Goal: Check status

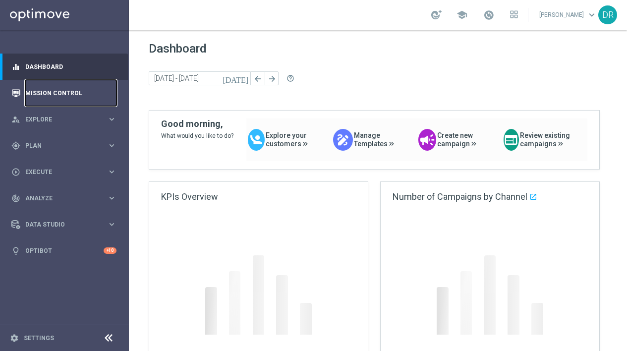
click at [49, 89] on link "Mission Control" at bounding box center [70, 93] width 91 height 26
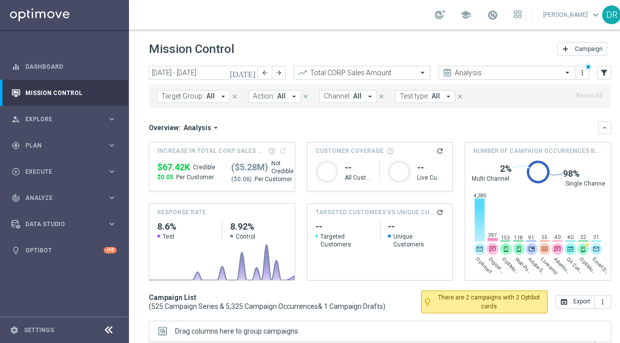
drag, startPoint x: 339, startPoint y: 37, endPoint x: 243, endPoint y: 84, distance: 107.3
click at [339, 37] on header "Mission Control add Campaign" at bounding box center [380, 48] width 502 height 36
click at [251, 76] on icon "[DATE]" at bounding box center [242, 72] width 27 height 9
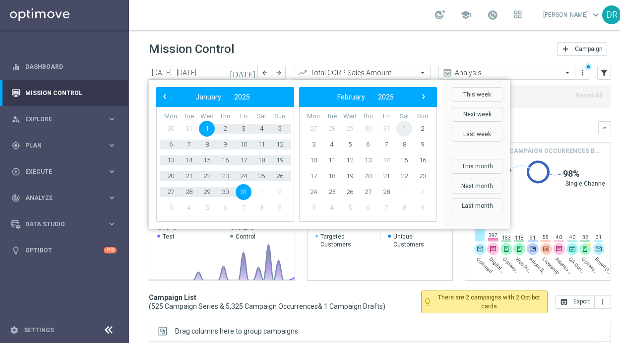
click at [405, 126] on span "1" at bounding box center [404, 129] width 16 height 16
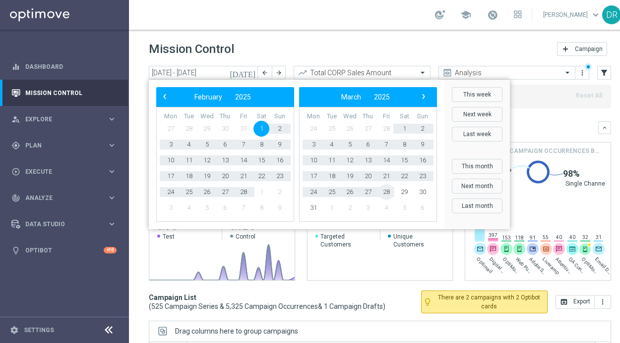
click at [388, 190] on span "28" at bounding box center [386, 192] width 16 height 16
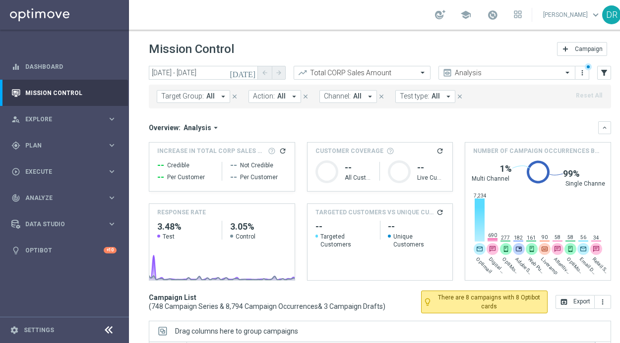
click at [284, 150] on icon "refresh" at bounding box center [283, 151] width 8 height 8
click at [251, 72] on icon "[DATE]" at bounding box center [242, 72] width 27 height 9
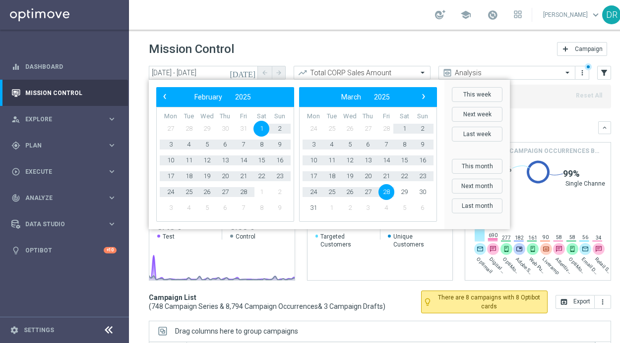
click at [263, 129] on span "1" at bounding box center [261, 129] width 16 height 16
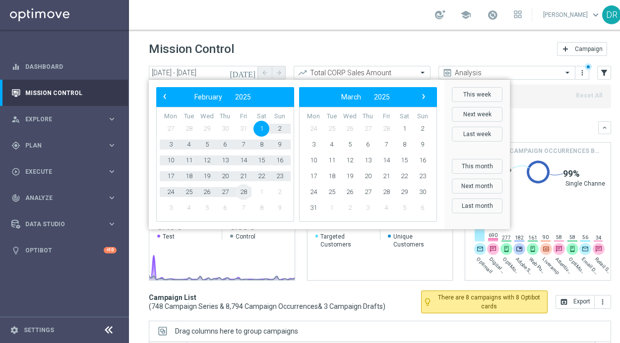
click at [241, 191] on span "28" at bounding box center [243, 192] width 16 height 16
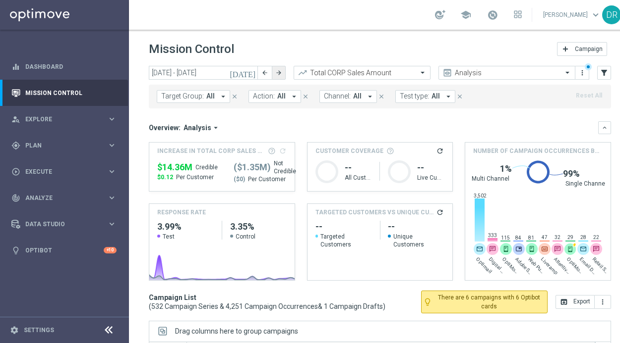
click at [276, 74] on icon "arrow_forward" at bounding box center [278, 72] width 7 height 7
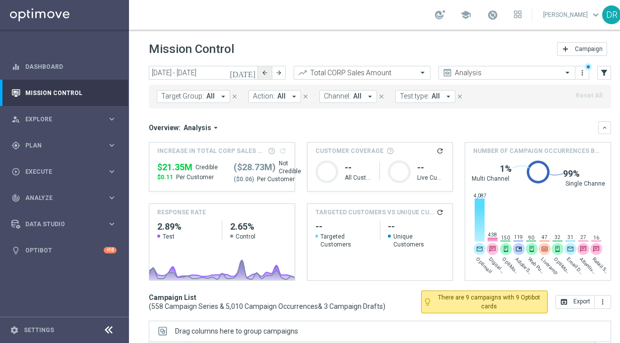
click at [261, 77] on button "arrow_back" at bounding box center [265, 73] width 14 height 14
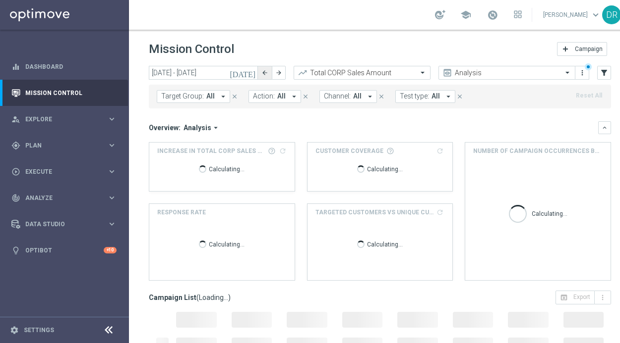
click at [261, 77] on button "arrow_back" at bounding box center [265, 73] width 14 height 14
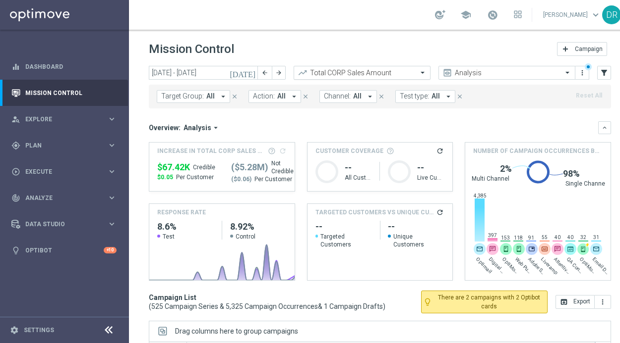
click at [421, 73] on span at bounding box center [423, 72] width 12 height 8
click at [264, 111] on mini-dashboard "Overview: Analysis arrow_drop_down keyboard_arrow_down Increase In Total CORP S…" at bounding box center [380, 200] width 462 height 182
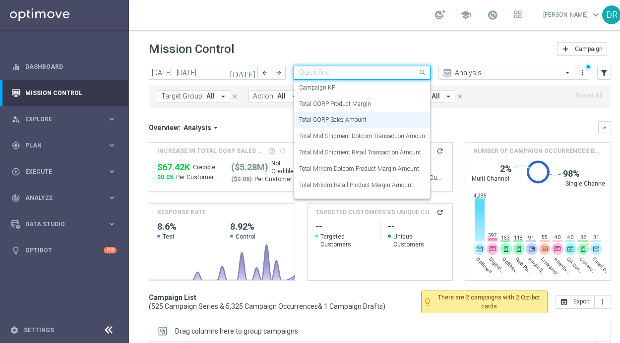
click at [422, 72] on span at bounding box center [423, 72] width 12 height 12
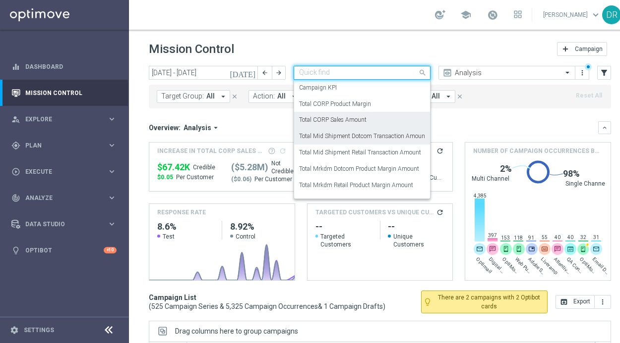
click at [365, 137] on label "Total Mid Shipment Dotcom Transaction Amount" at bounding box center [363, 136] width 128 height 8
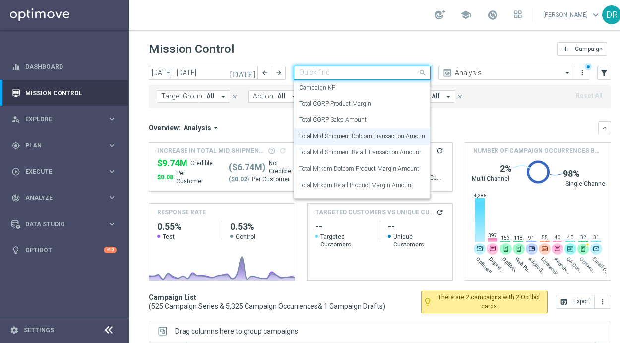
click at [423, 71] on span at bounding box center [423, 72] width 12 height 12
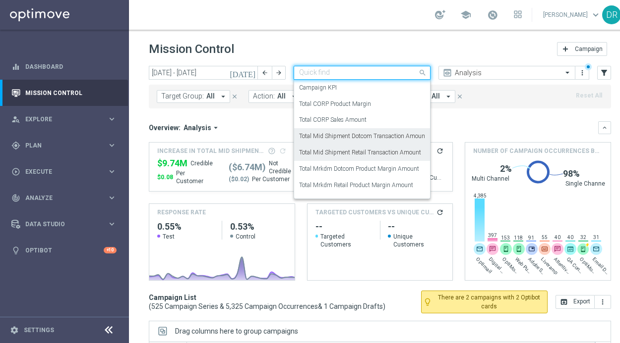
click at [338, 155] on label "Total Mid Shipment Retail Transaction Amount" at bounding box center [360, 153] width 122 height 8
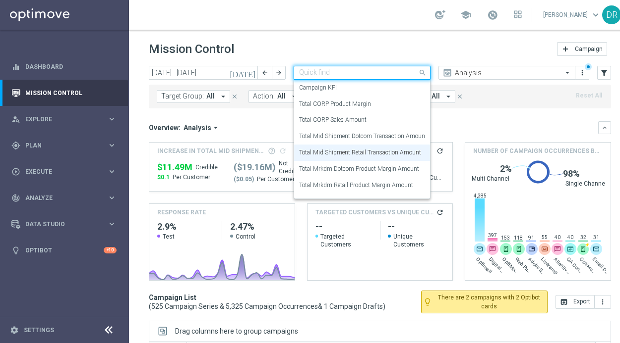
click at [425, 74] on span at bounding box center [423, 72] width 12 height 12
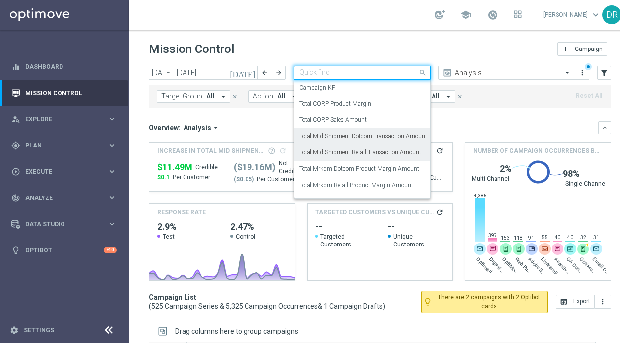
click at [373, 138] on label "Total Mid Shipment Dotcom Transaction Amount" at bounding box center [363, 136] width 128 height 8
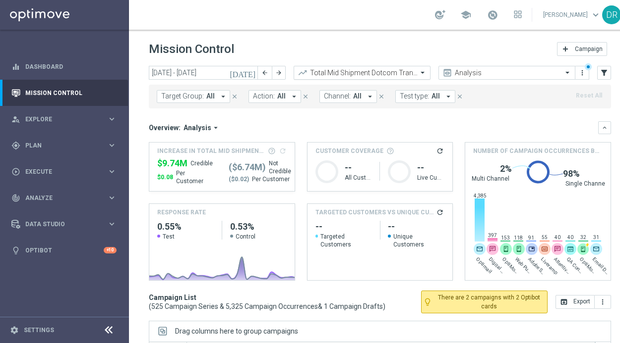
click at [391, 67] on div "Total Mid Shipment Dotcom Transaction Amount" at bounding box center [361, 73] width 137 height 14
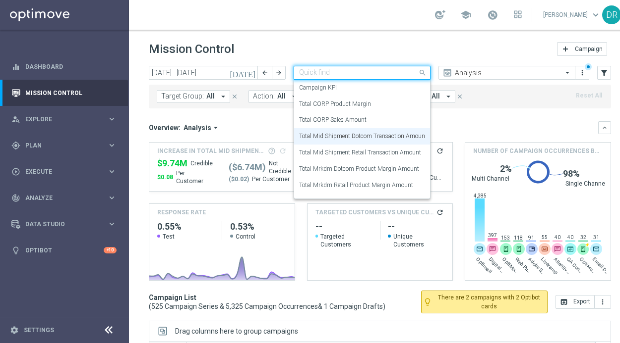
click at [391, 70] on input "text" at bounding box center [352, 73] width 106 height 8
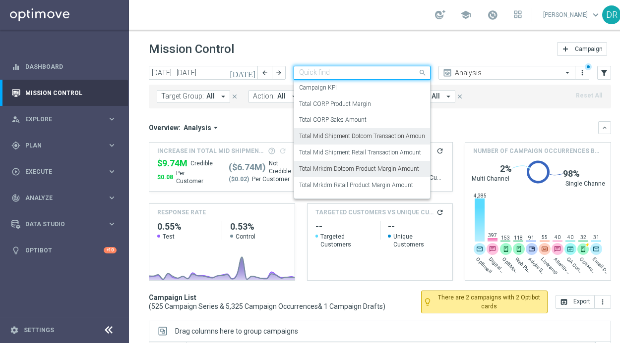
click at [382, 166] on label "Total Mrkdm Dotcom Product Margin Amount" at bounding box center [359, 169] width 120 height 8
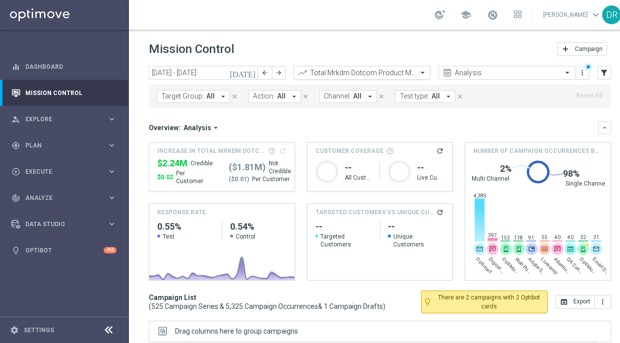
click at [409, 72] on div at bounding box center [362, 73] width 136 height 8
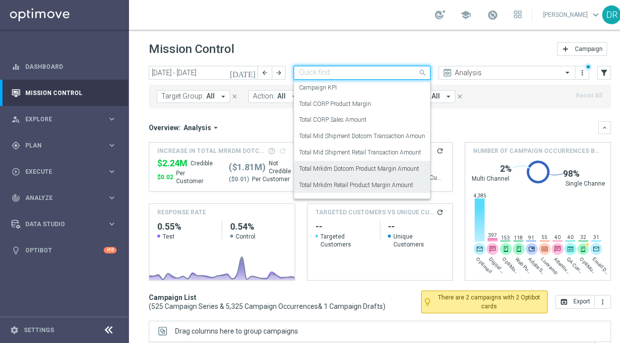
click at [365, 187] on label "Total Mrkdm Retail Product Margin Amount" at bounding box center [356, 185] width 114 height 8
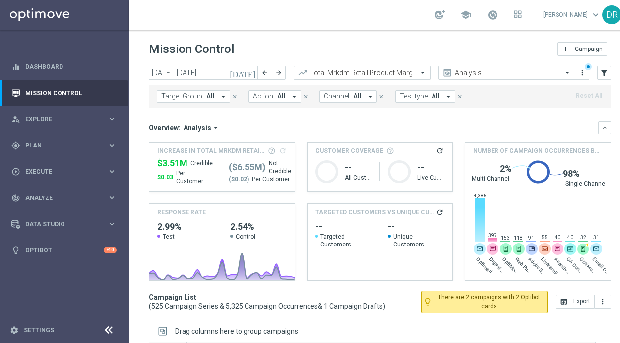
click at [422, 73] on span at bounding box center [423, 72] width 12 height 8
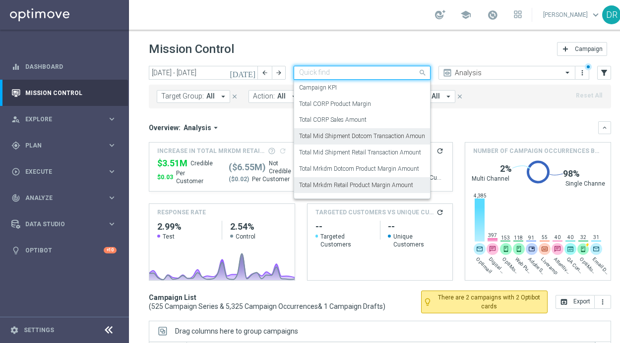
click at [379, 137] on label "Total Mid Shipment Dotcom Transaction Amount" at bounding box center [363, 136] width 128 height 8
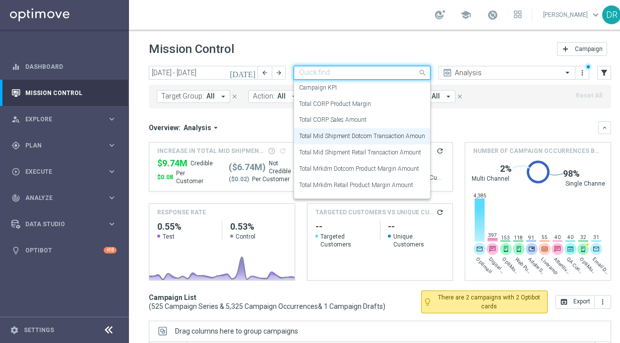
click at [400, 75] on input "text" at bounding box center [352, 73] width 106 height 8
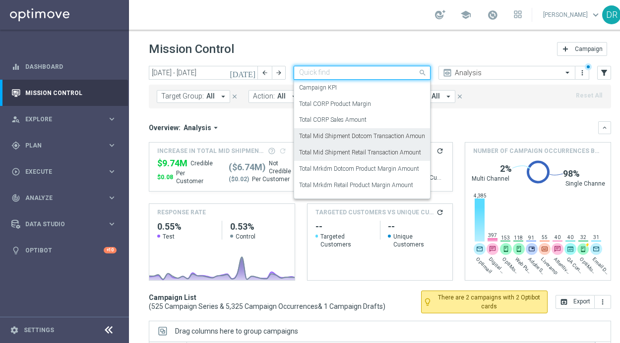
click at [359, 152] on label "Total Mid Shipment Retail Transaction Amount" at bounding box center [360, 153] width 122 height 8
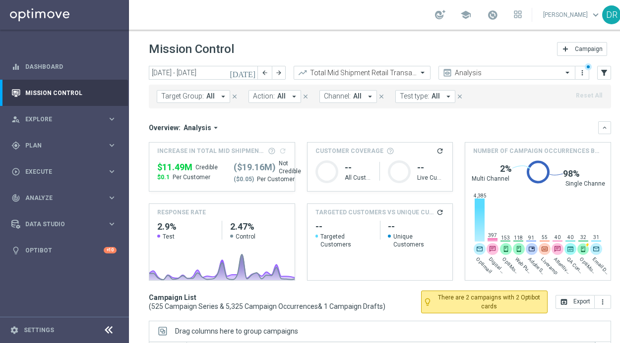
click at [251, 72] on icon "[DATE]" at bounding box center [242, 72] width 27 height 9
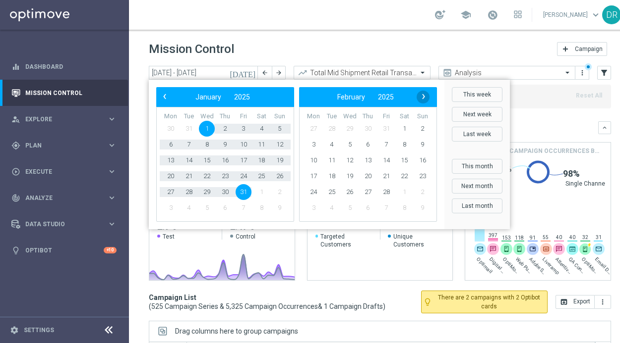
click at [422, 93] on span "›" at bounding box center [423, 96] width 13 height 13
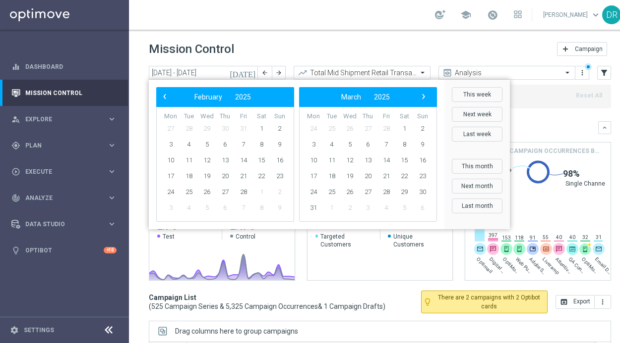
click at [422, 93] on span "›" at bounding box center [423, 96] width 13 height 13
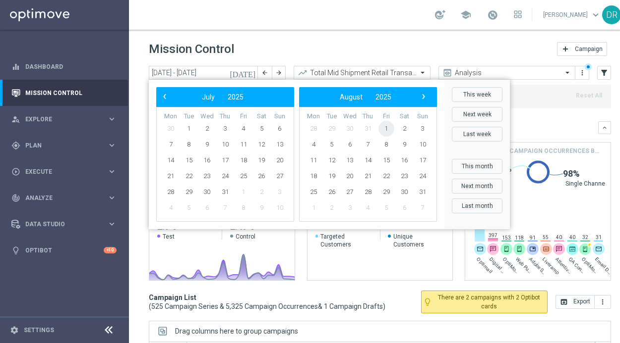
click at [385, 125] on span "1" at bounding box center [386, 129] width 16 height 16
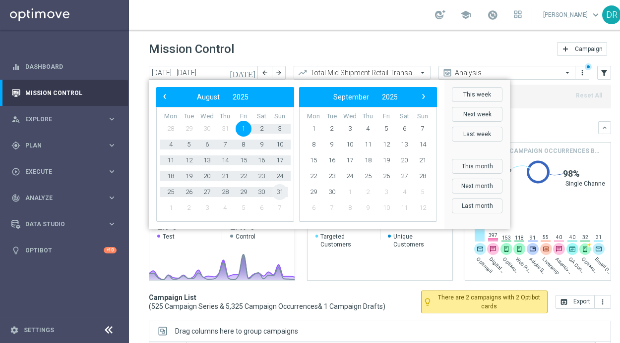
click at [279, 193] on span "31" at bounding box center [280, 192] width 16 height 16
type input "[DATE] - [DATE]"
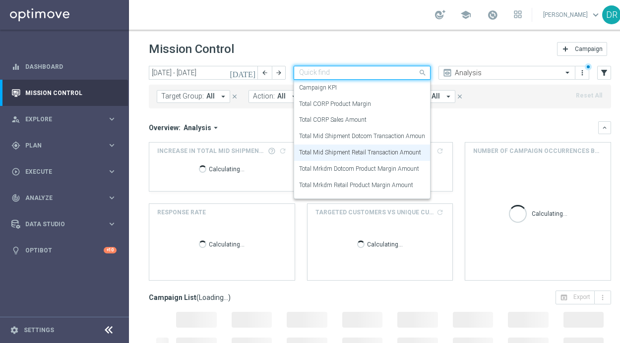
click at [424, 74] on span at bounding box center [423, 72] width 12 height 12
click at [425, 47] on div "Mission Control add Campaign" at bounding box center [380, 49] width 462 height 19
click at [423, 73] on span at bounding box center [423, 72] width 12 height 12
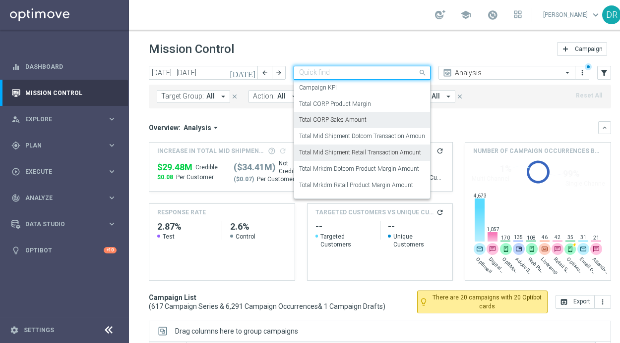
click at [342, 118] on label "Total CORP Sales Amount" at bounding box center [332, 120] width 67 height 8
